Goal: Navigation & Orientation: Find specific page/section

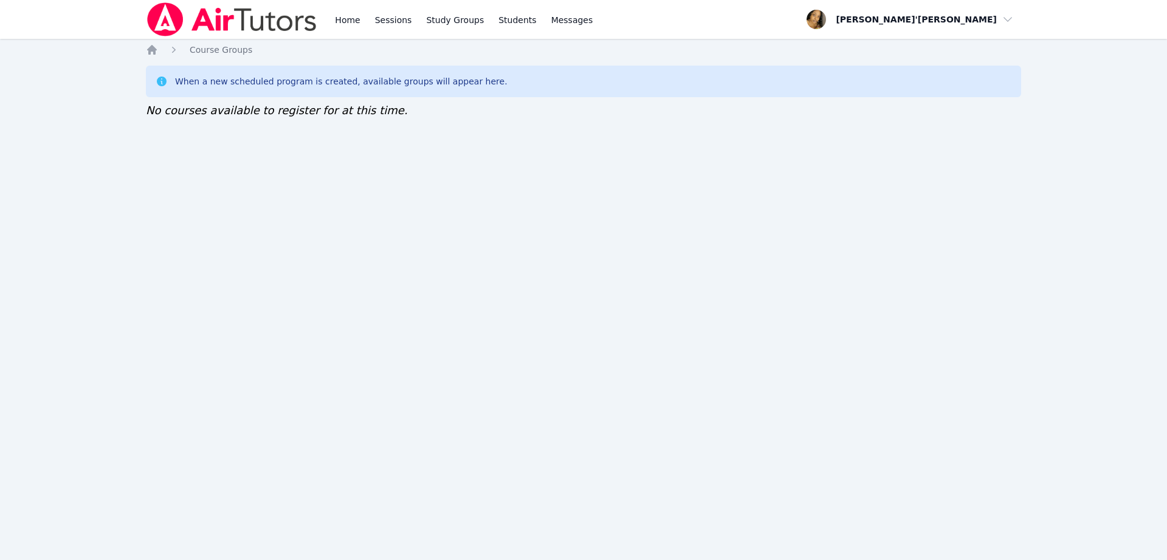
click at [628, 527] on div "Home Sessions Study Groups Students Messages Open user menu Lee'Tayna Hostick O…" at bounding box center [583, 280] width 1167 height 560
click at [362, 198] on div "Home Sessions Study Groups Students Messages Open user menu Lee'Tayna Hostick O…" at bounding box center [583, 280] width 1167 height 560
